Goal: Task Accomplishment & Management: Use online tool/utility

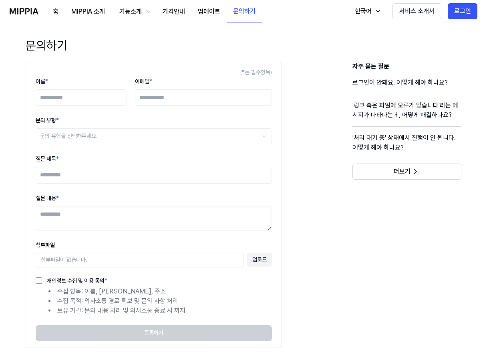
click at [119, 43] on header "문의하기" at bounding box center [244, 49] width 462 height 25
click at [460, 12] on button "로그인" at bounding box center [463, 11] width 30 height 16
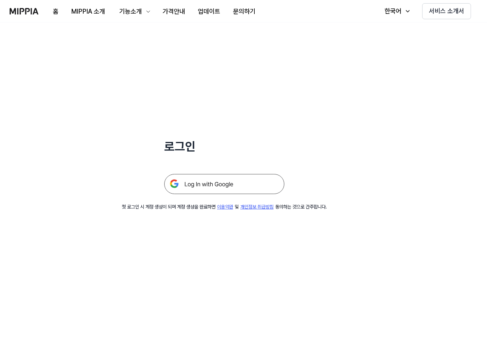
click at [231, 180] on img at bounding box center [224, 184] width 120 height 20
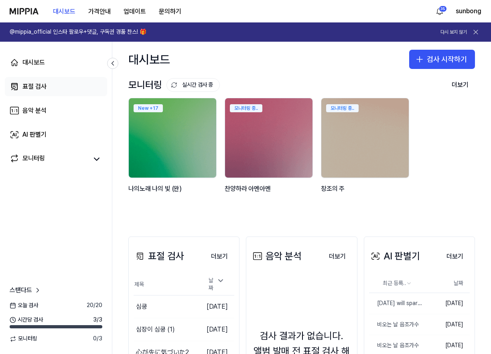
drag, startPoint x: 39, startPoint y: 86, endPoint x: 77, endPoint y: 99, distance: 40.2
click at [39, 86] on div "표절 검사" at bounding box center [34, 87] width 24 height 10
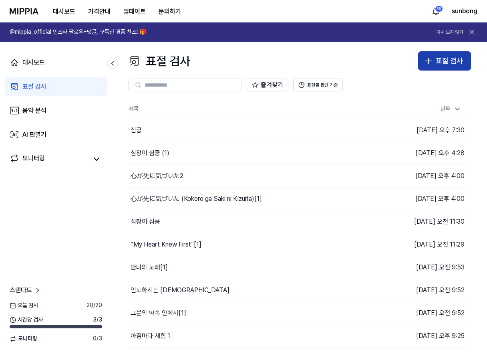
click at [447, 57] on div "표절 검사" at bounding box center [449, 61] width 27 height 12
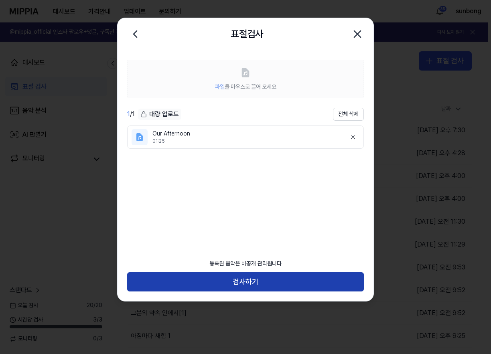
click at [258, 279] on button "검사하기" at bounding box center [245, 281] width 236 height 19
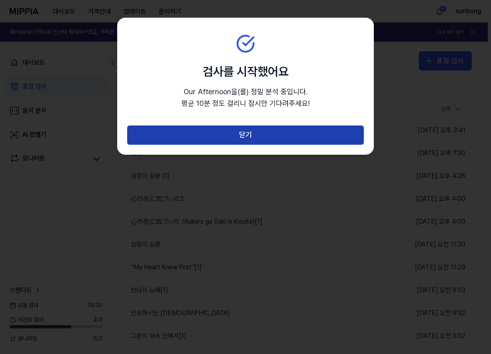
click at [246, 133] on button "닫기" at bounding box center [245, 134] width 236 height 19
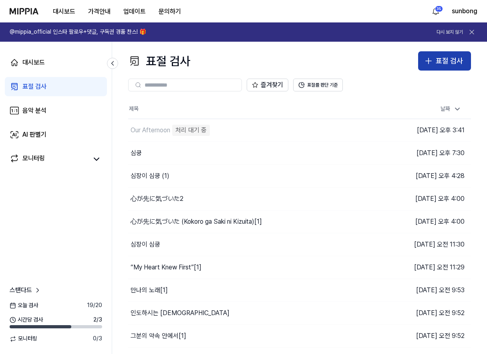
click at [436, 63] on div "표절 검사" at bounding box center [449, 61] width 27 height 12
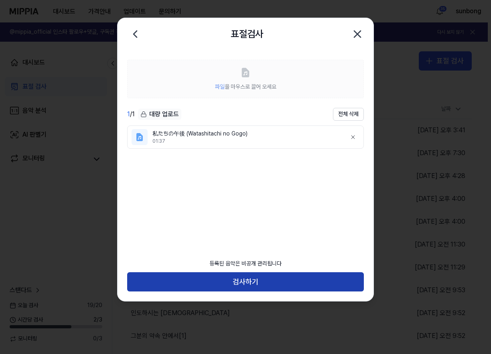
click at [260, 278] on button "검사하기" at bounding box center [245, 281] width 236 height 19
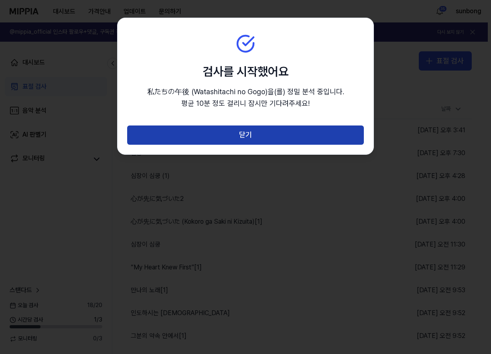
click at [246, 128] on button "닫기" at bounding box center [245, 134] width 236 height 19
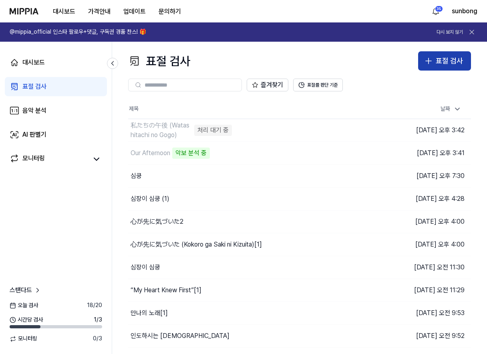
click at [440, 57] on div "표절 검사" at bounding box center [449, 61] width 27 height 12
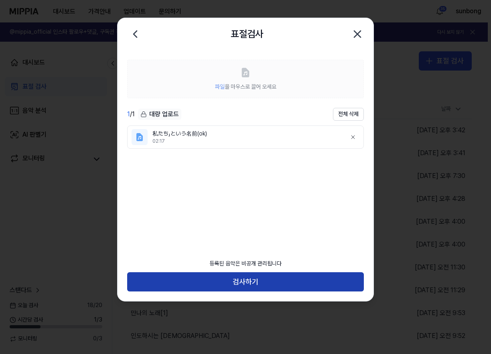
click at [264, 280] on button "검사하기" at bounding box center [245, 281] width 236 height 19
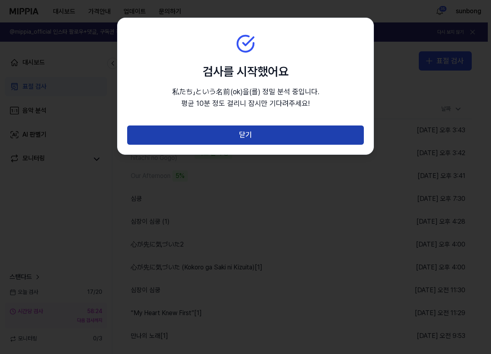
click at [254, 134] on button "닫기" at bounding box center [245, 134] width 236 height 19
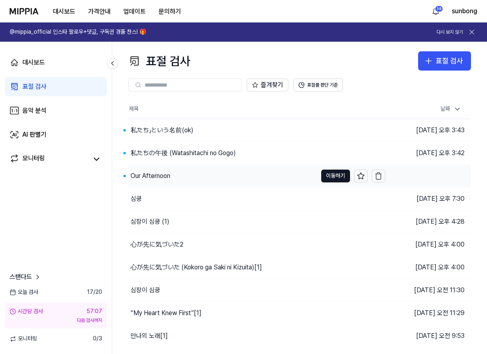
click at [171, 171] on div "Our Afternoon" at bounding box center [222, 176] width 189 height 22
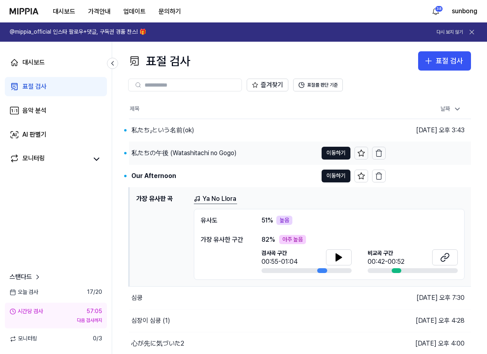
click at [170, 151] on div "私たちの午後 (Watashitachi no Gogo)" at bounding box center [183, 153] width 105 height 10
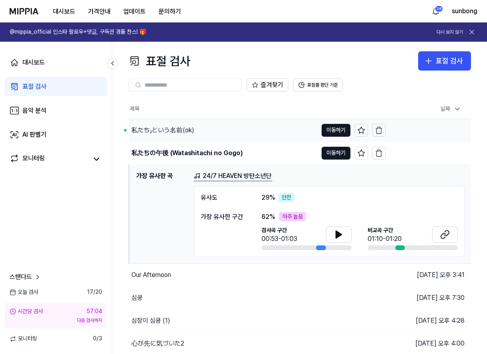
click at [184, 129] on div "私たち」という名前(ok)" at bounding box center [162, 130] width 63 height 10
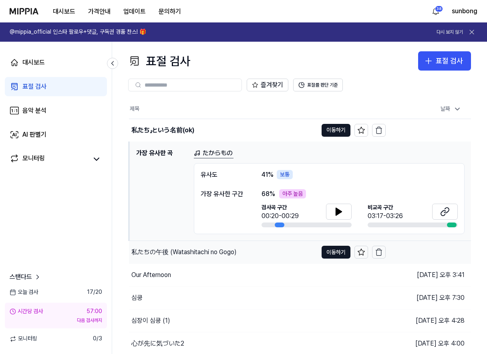
click at [189, 250] on div "私たちの午後 (Watashitachi no Gogo)" at bounding box center [183, 252] width 105 height 10
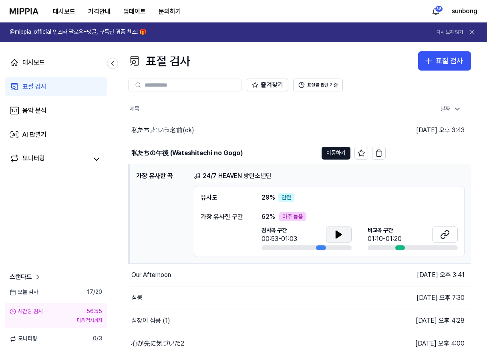
click at [339, 232] on icon at bounding box center [339, 234] width 6 height 7
click at [185, 125] on div "私たち」という名前(ok)" at bounding box center [223, 130] width 189 height 22
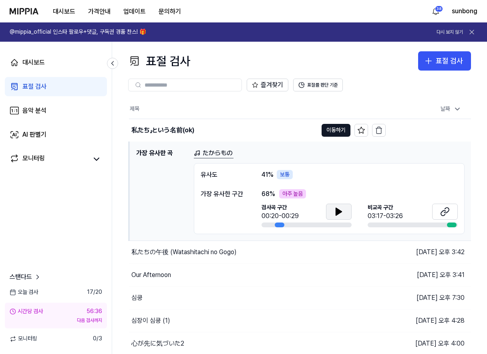
click at [339, 212] on icon at bounding box center [339, 211] width 6 height 7
click at [438, 57] on div "표절 검사" at bounding box center [449, 61] width 27 height 12
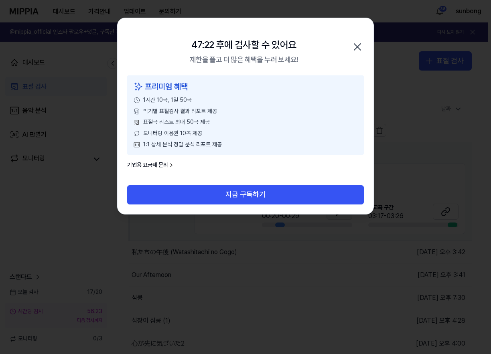
click at [358, 46] on icon "button" at bounding box center [357, 47] width 6 height 6
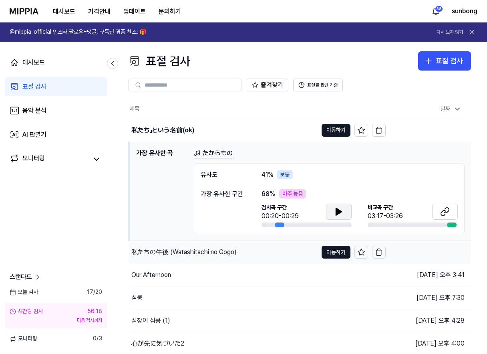
click at [204, 248] on div "私たちの午後 (Watashitachi no Gogo)" at bounding box center [183, 252] width 105 height 10
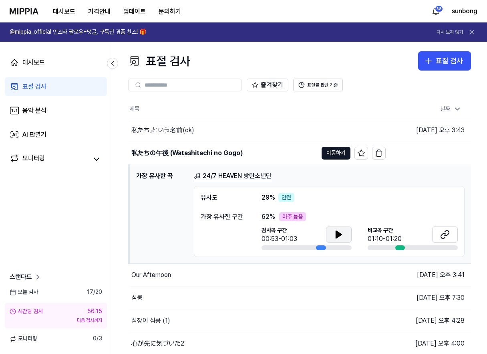
click at [341, 237] on icon at bounding box center [339, 235] width 10 height 10
click at [338, 234] on icon at bounding box center [339, 234] width 6 height 7
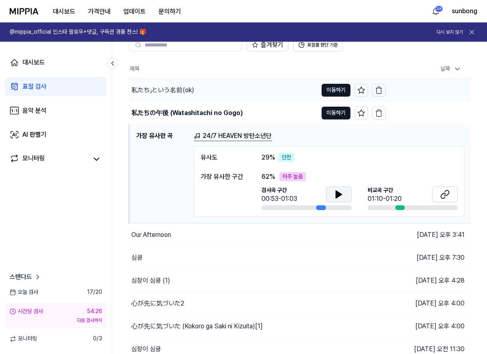
click at [330, 111] on button "이동하기" at bounding box center [336, 113] width 29 height 13
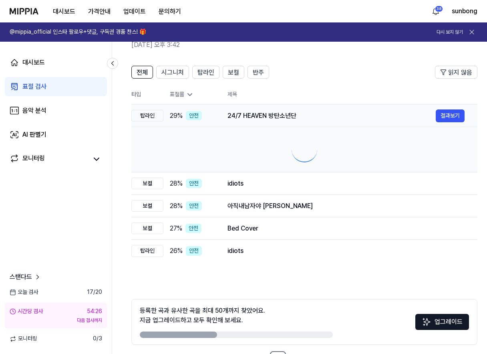
scroll to position [16, 0]
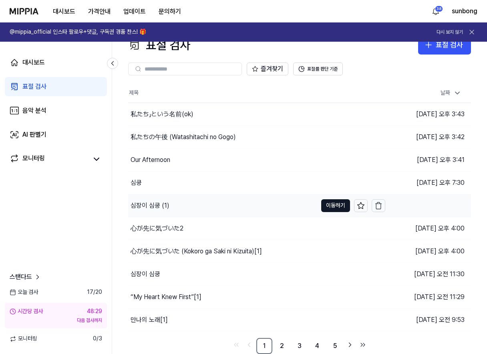
click at [179, 202] on div "심장이 심쿵 (1)" at bounding box center [222, 205] width 189 height 22
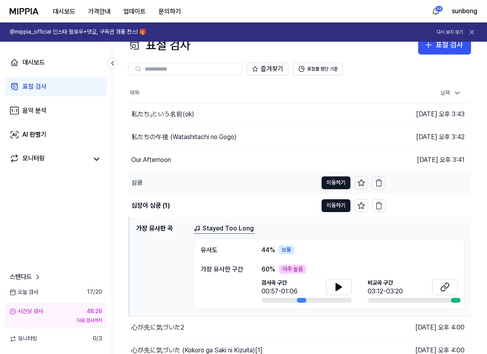
click at [147, 186] on div "심쿵" at bounding box center [223, 183] width 189 height 22
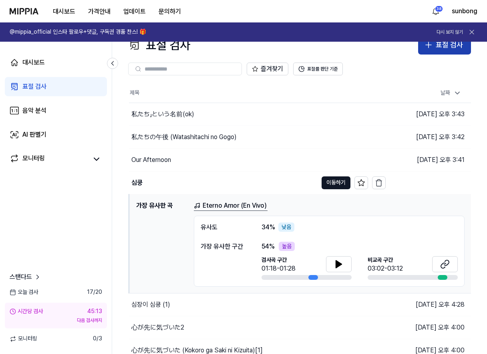
click at [435, 48] on button "표절 검사" at bounding box center [444, 44] width 53 height 19
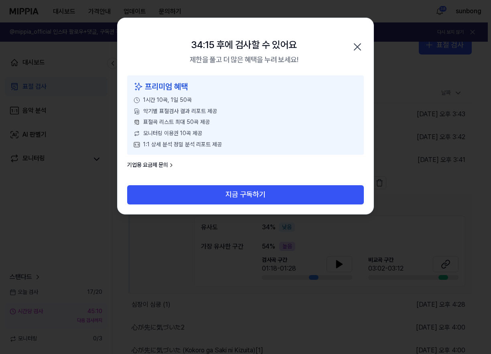
click at [355, 44] on icon "button" at bounding box center [357, 46] width 13 height 13
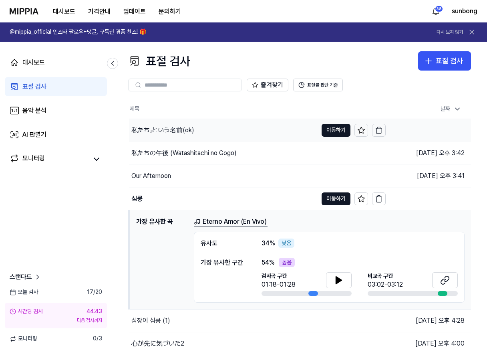
click at [170, 129] on div "私たち」という名前(ok)" at bounding box center [162, 130] width 63 height 10
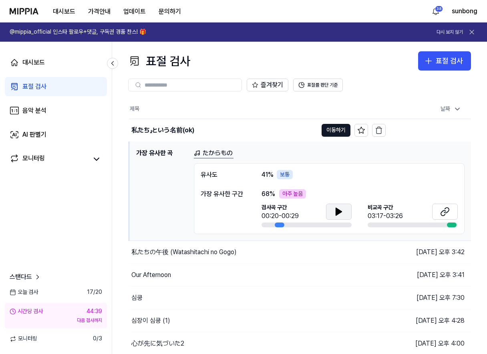
click at [339, 211] on icon at bounding box center [339, 211] width 6 height 7
click at [339, 209] on icon at bounding box center [339, 212] width 10 height 10
click at [339, 206] on button at bounding box center [339, 212] width 26 height 16
click at [337, 212] on icon at bounding box center [338, 211] width 2 height 6
